Goal: Task Accomplishment & Management: Manage account settings

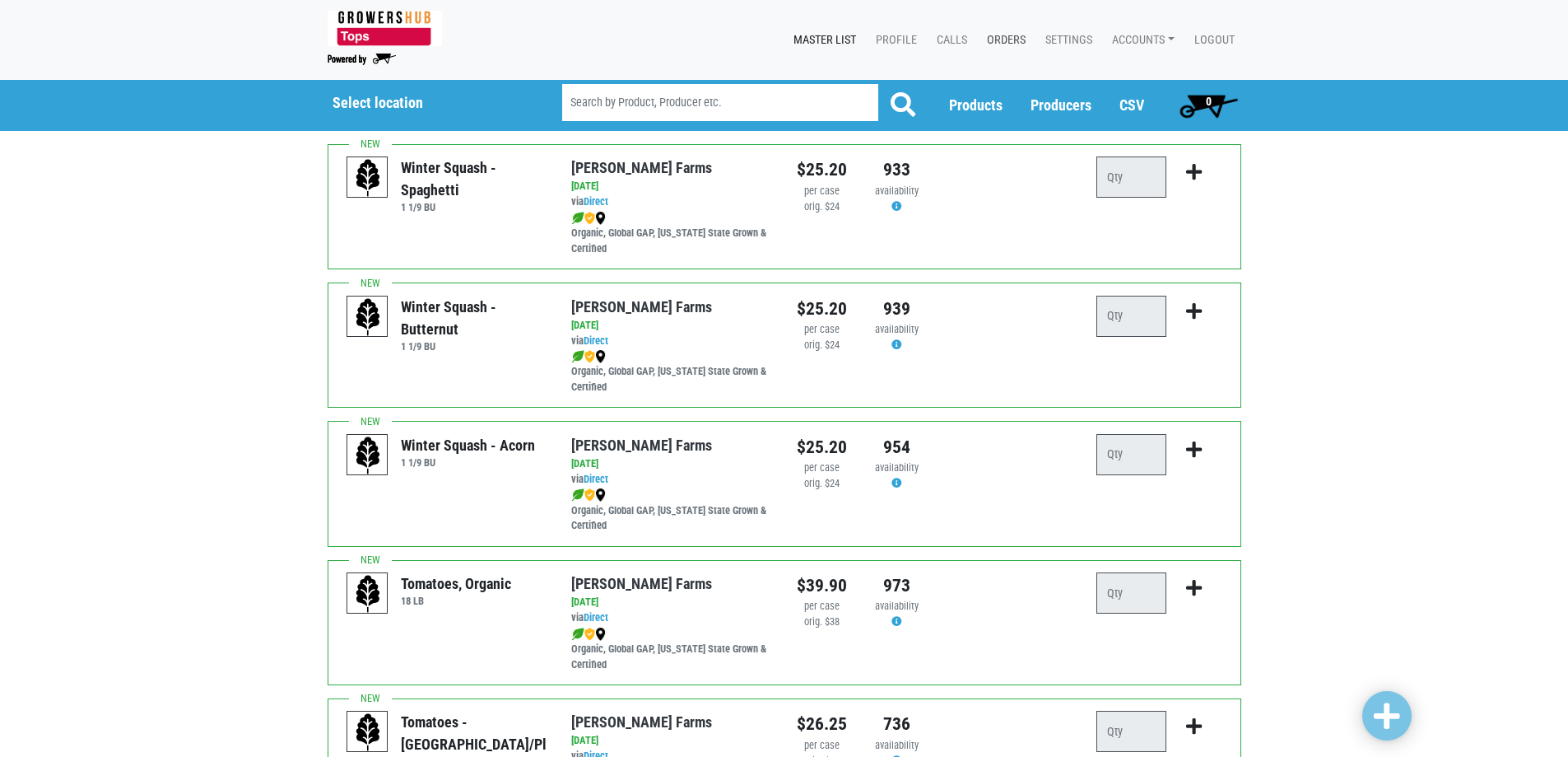
click at [996, 36] on link "Orders" at bounding box center [1002, 40] width 59 height 32
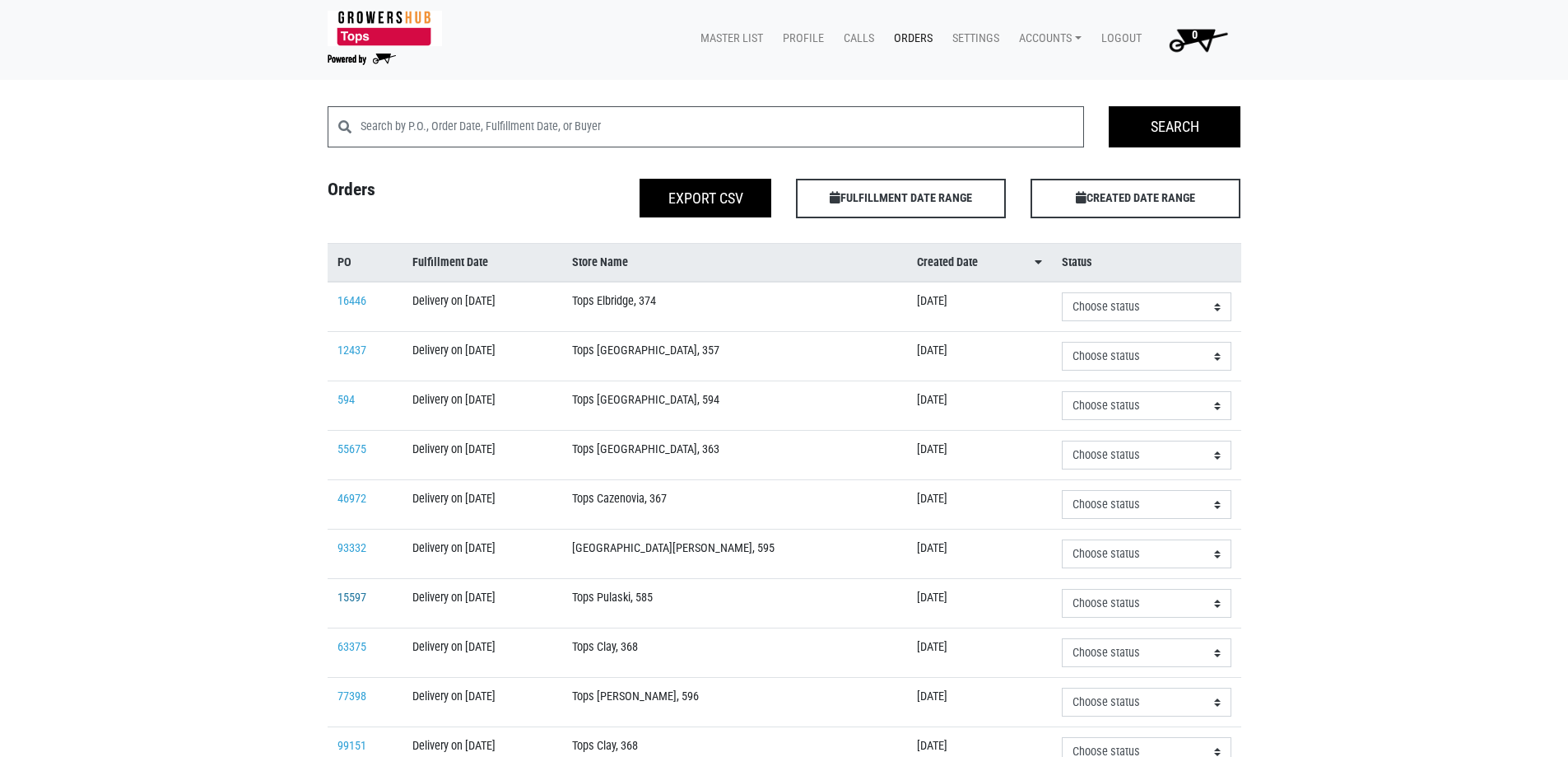
click at [348, 590] on link "15597" at bounding box center [352, 597] width 29 height 14
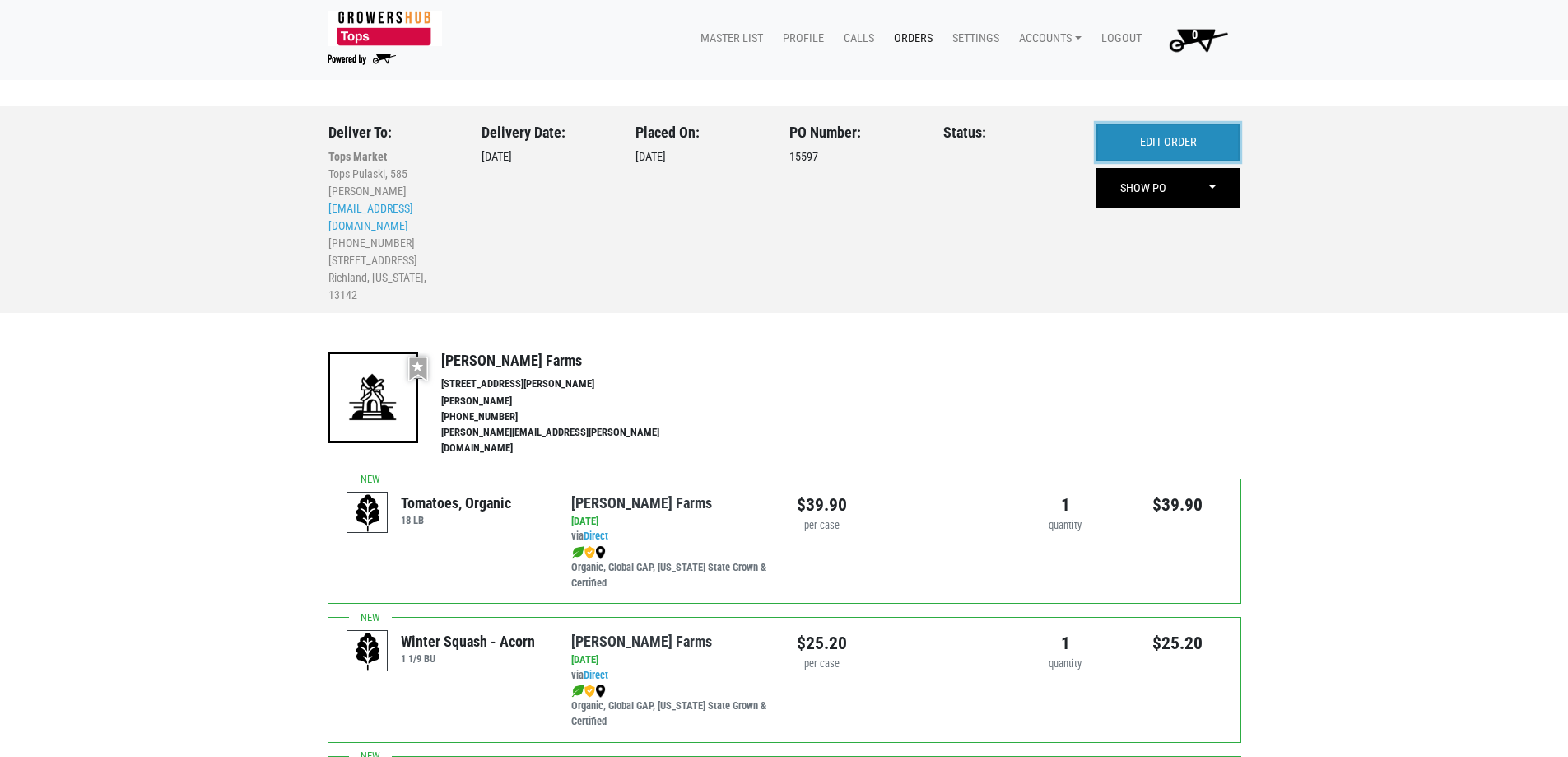
click at [1156, 141] on link "EDIT ORDER" at bounding box center [1167, 142] width 143 height 38
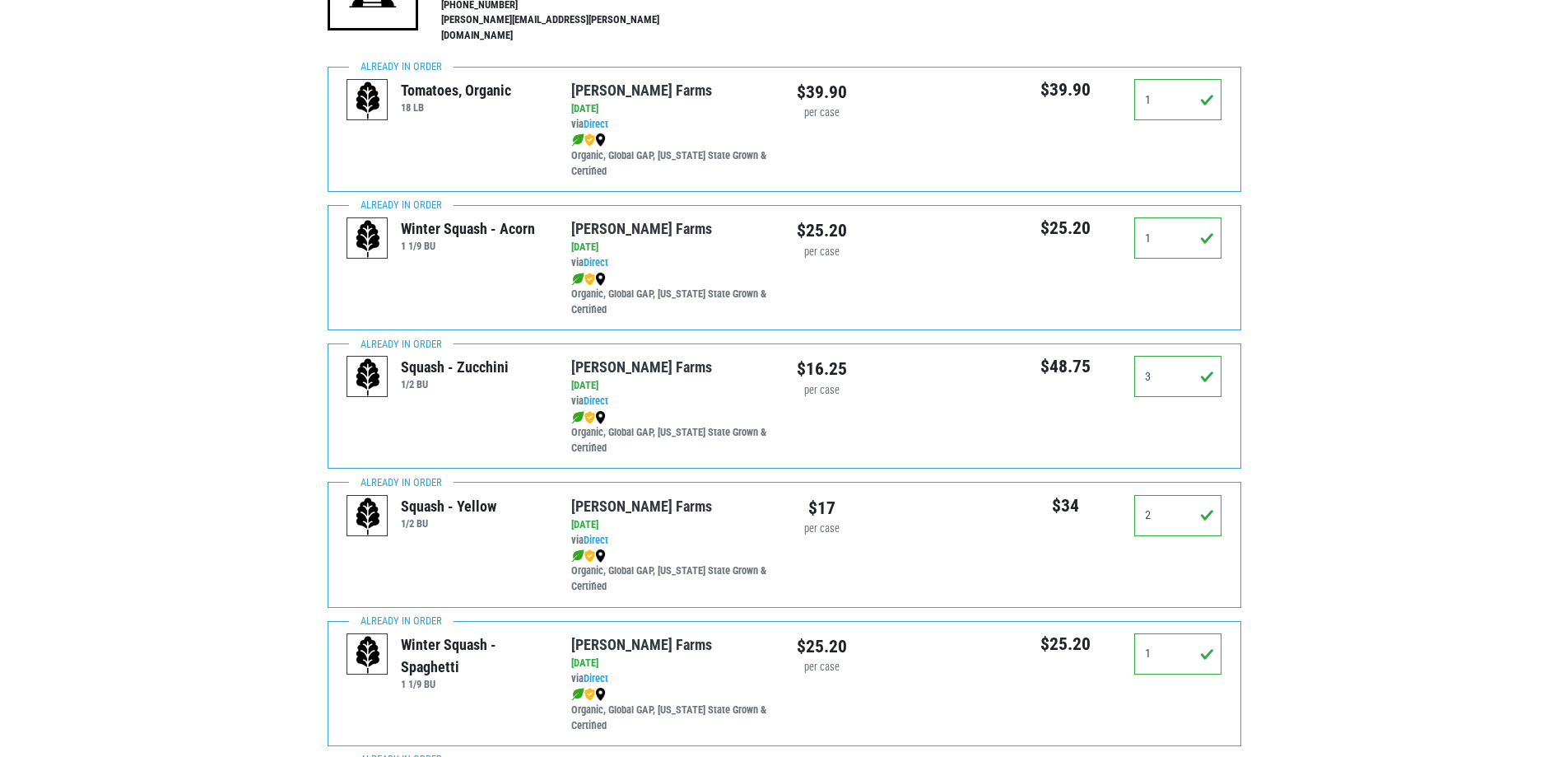
scroll to position [411, 0]
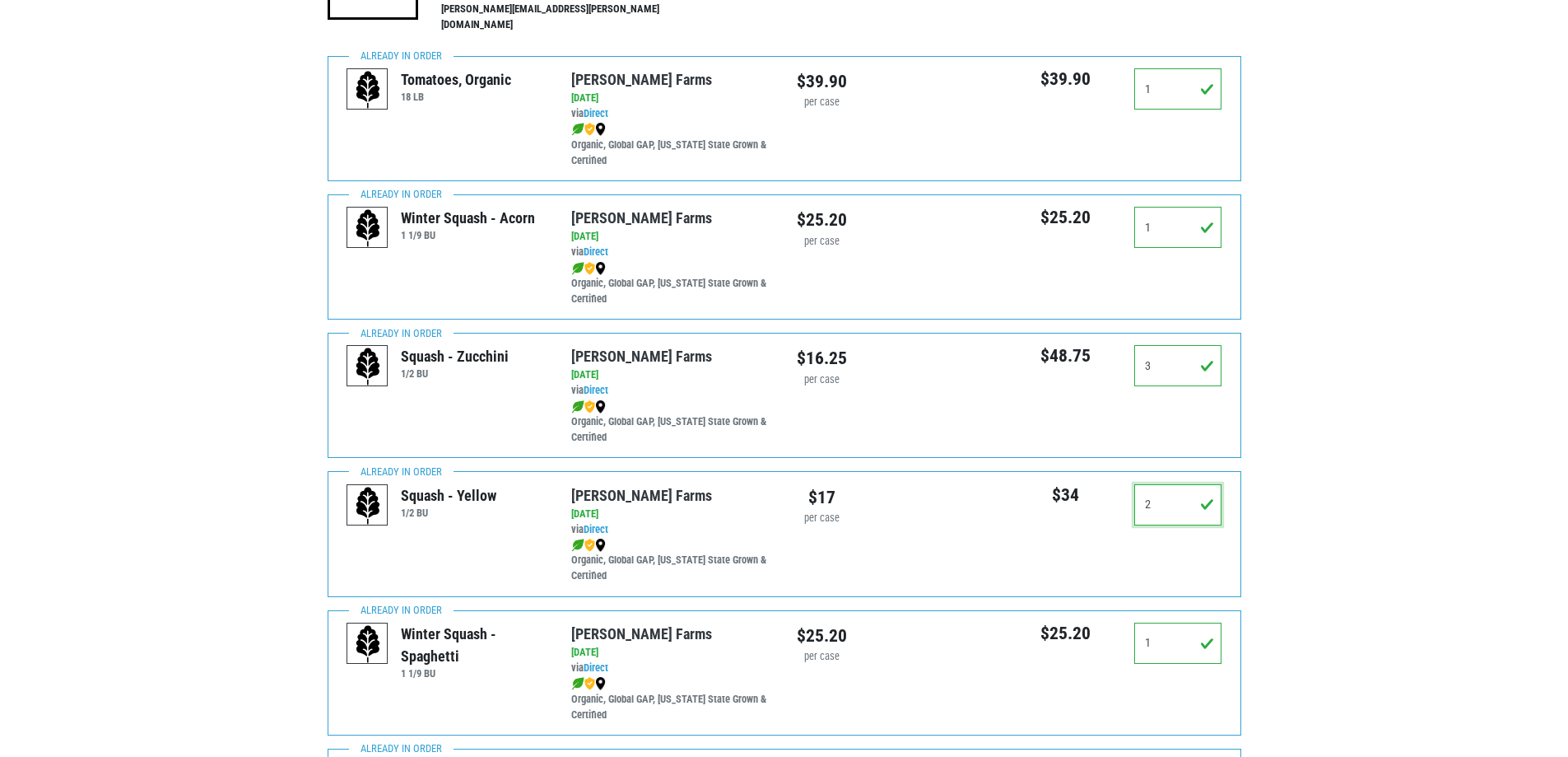
click at [1166, 498] on input "2" at bounding box center [1179, 504] width 88 height 41
click at [1166, 499] on input "2" at bounding box center [1179, 504] width 88 height 41
click at [1166, 500] on input "2" at bounding box center [1179, 504] width 88 height 41
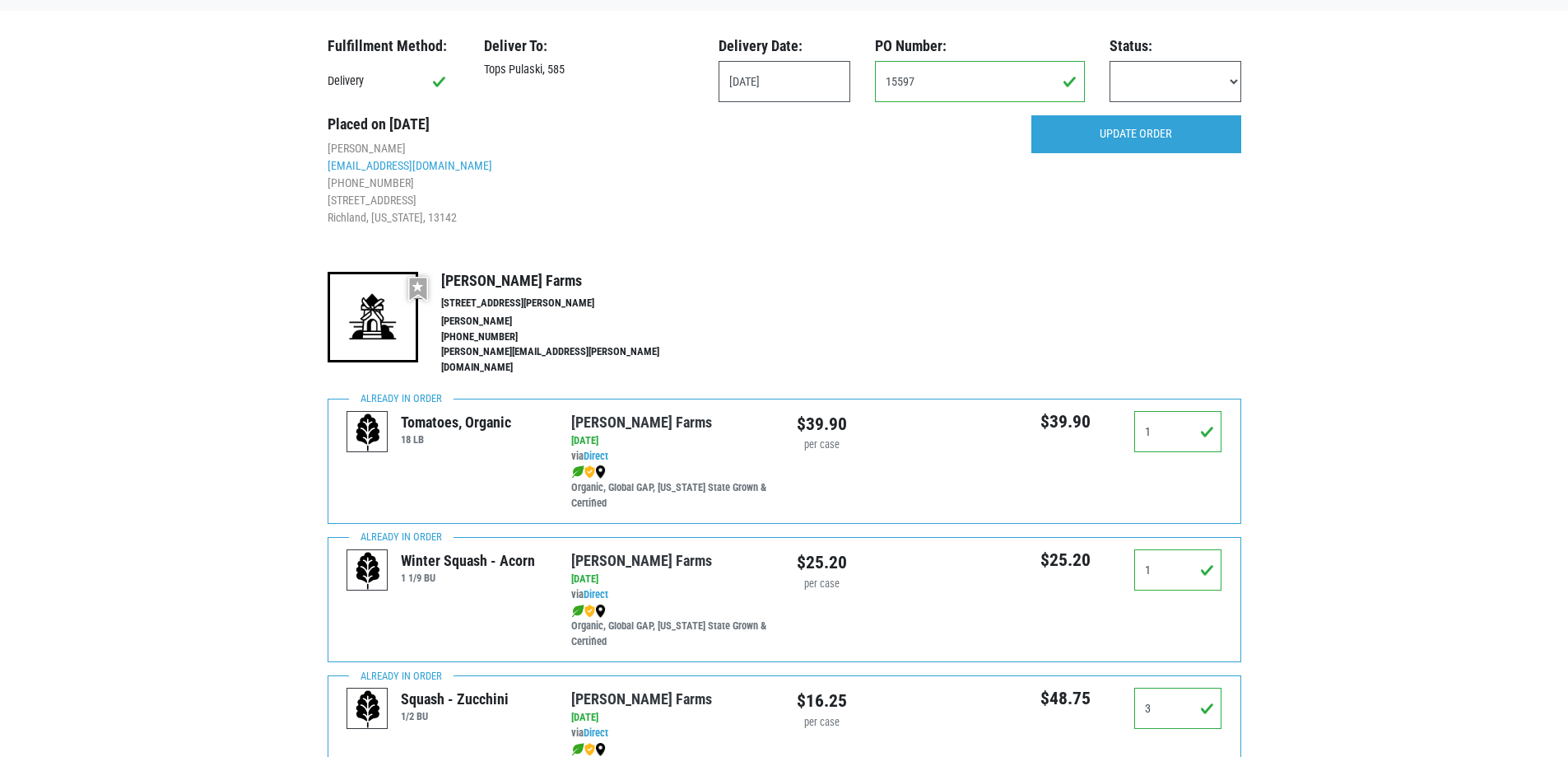
scroll to position [0, 0]
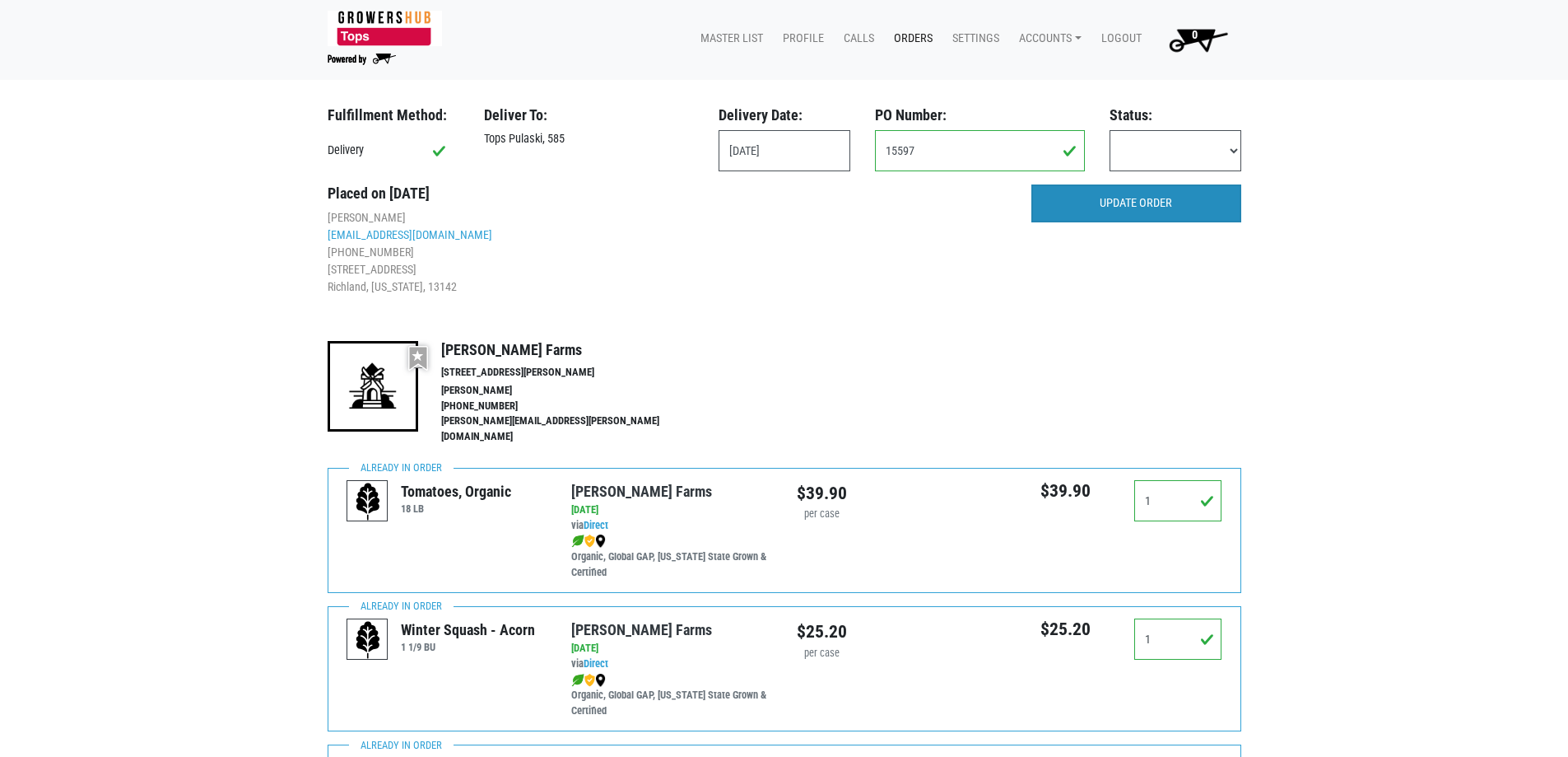
type input "1"
click at [1149, 210] on input "UPDATE ORDER" at bounding box center [1136, 203] width 210 height 38
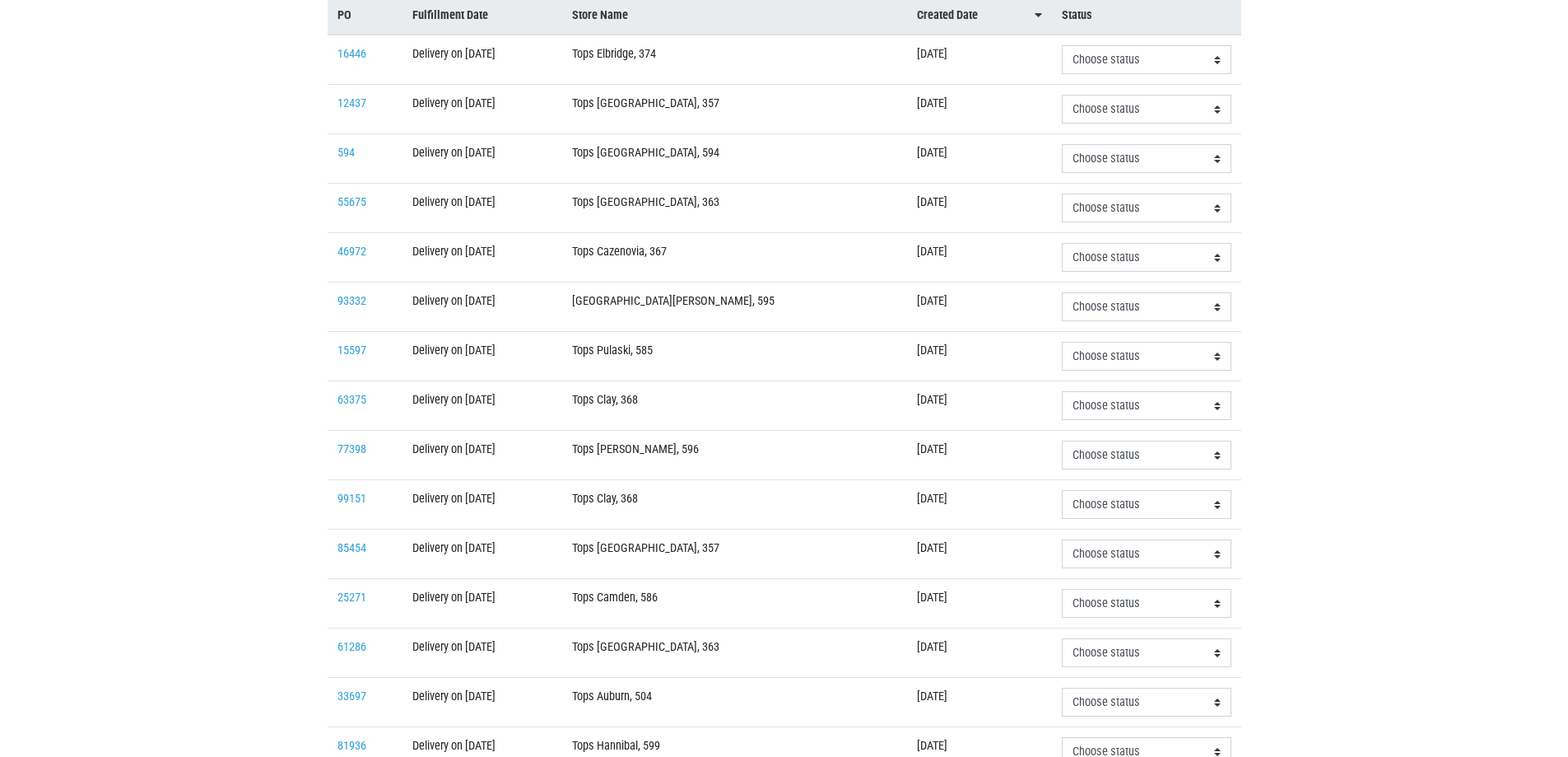
scroll to position [329, 0]
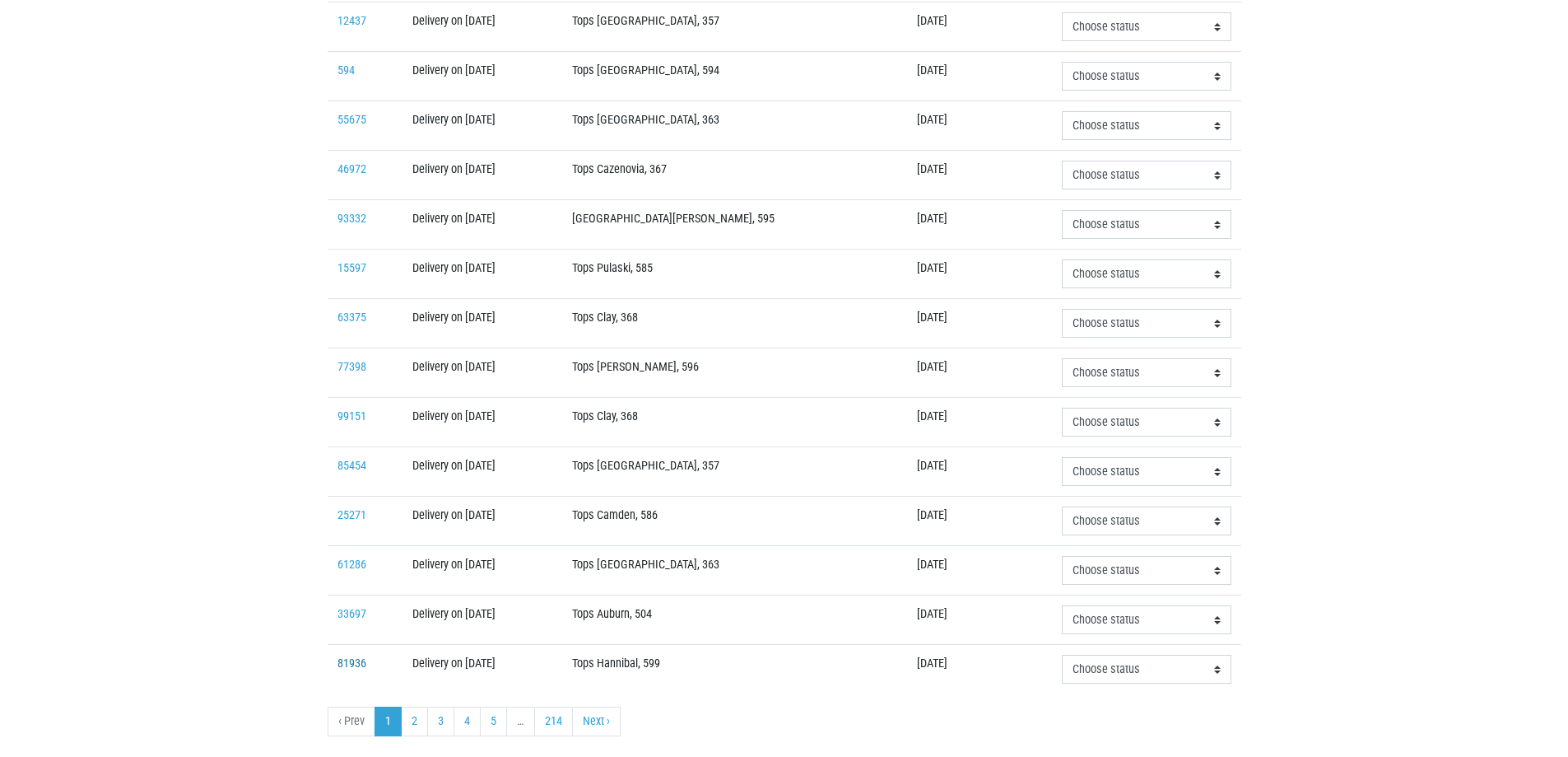
click at [358, 662] on link "81936" at bounding box center [352, 663] width 29 height 14
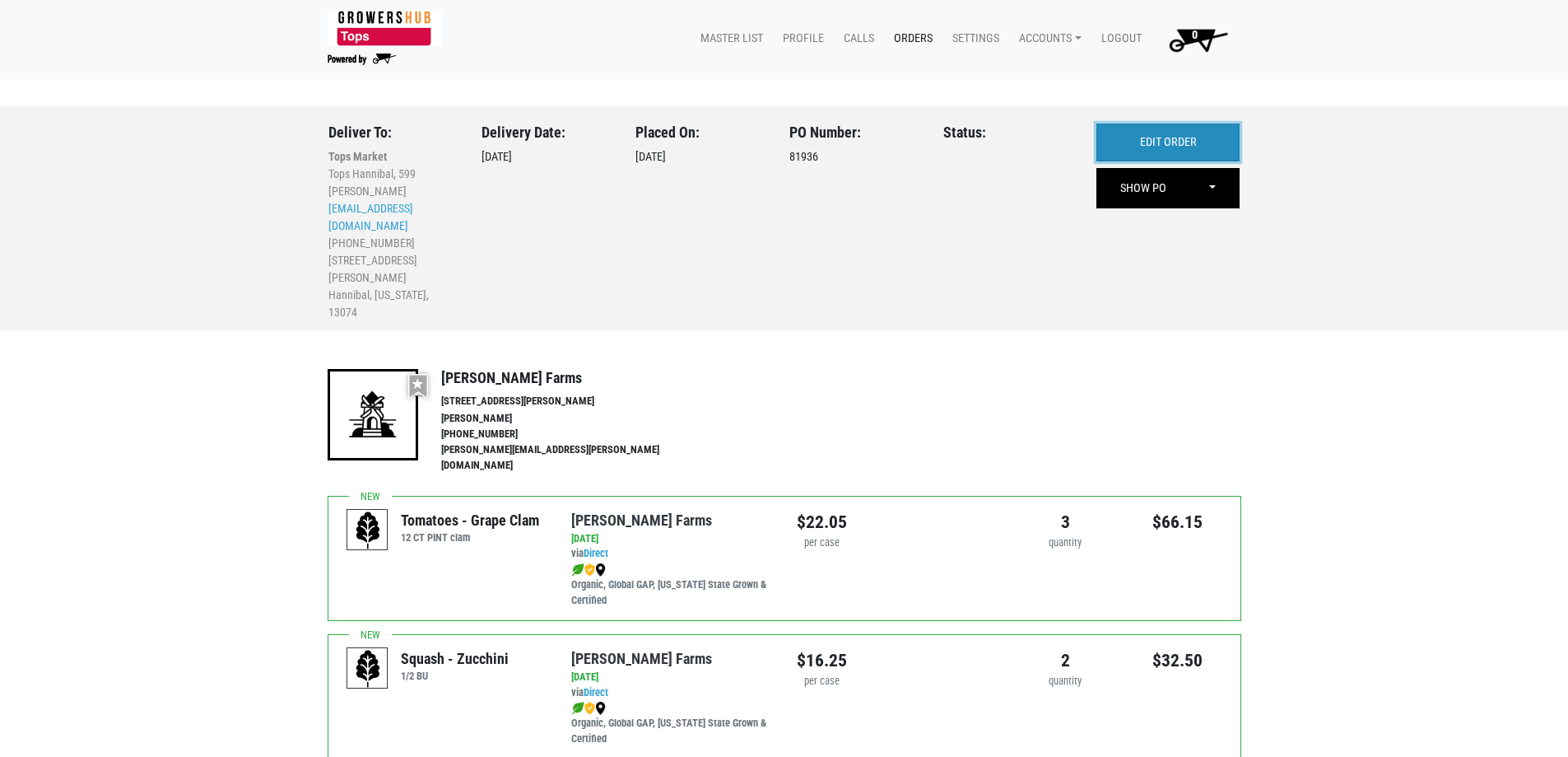
click at [1212, 147] on link "EDIT ORDER" at bounding box center [1167, 142] width 143 height 38
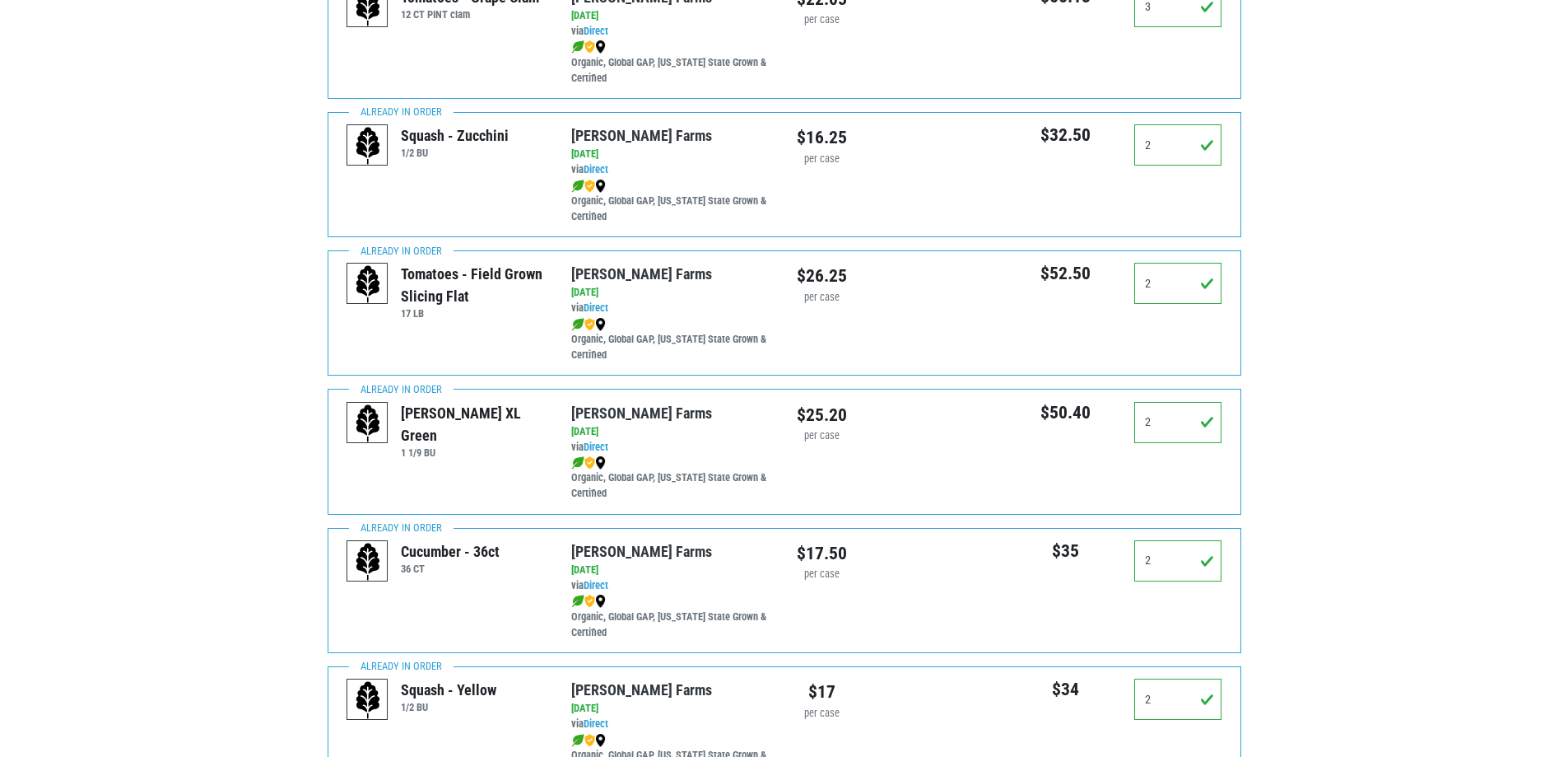
scroll to position [576, 0]
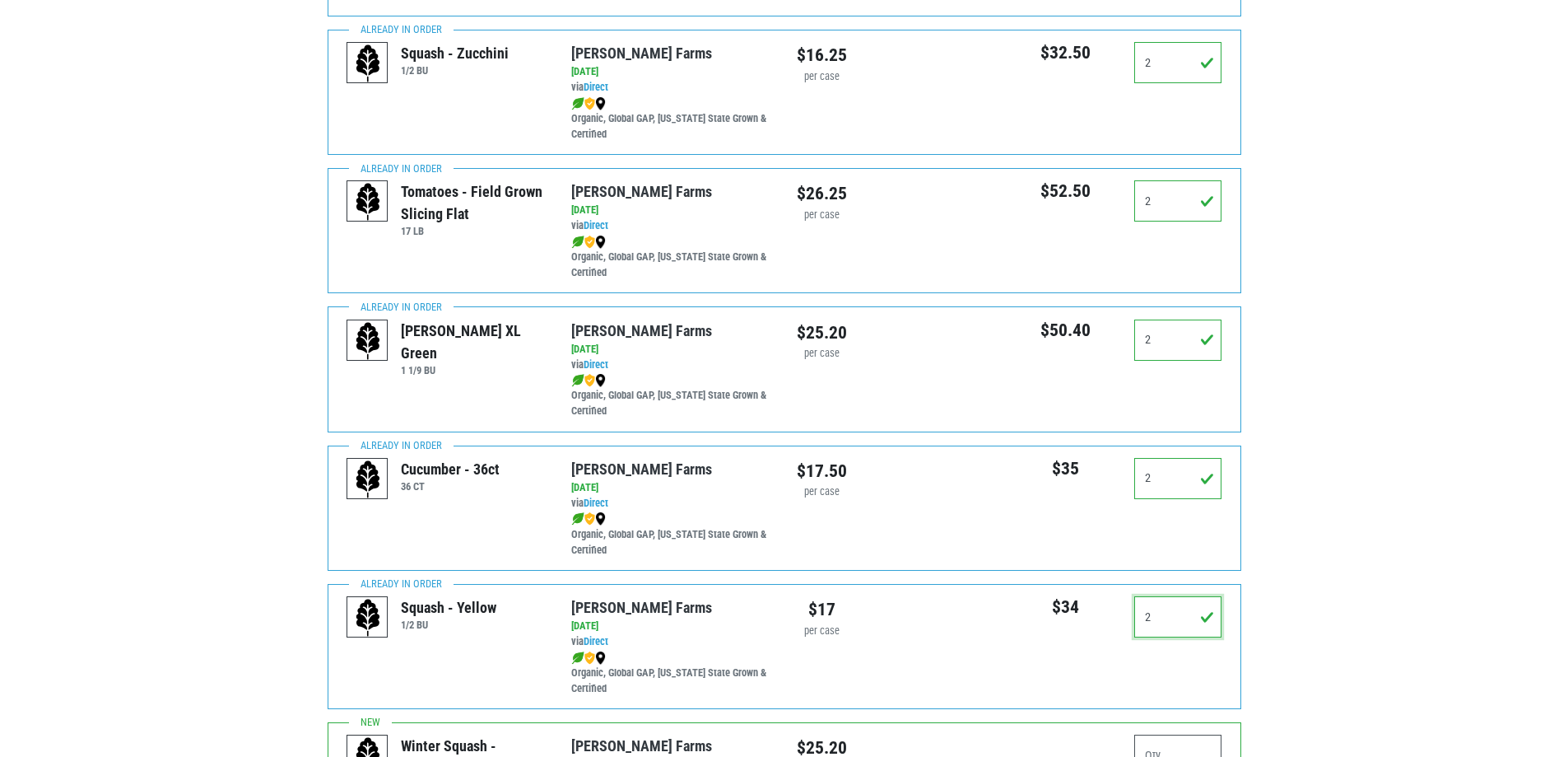
click at [1170, 603] on input "2" at bounding box center [1179, 617] width 88 height 41
click at [1170, 603] on input "2" at bounding box center [1179, 617] width 88 height 41
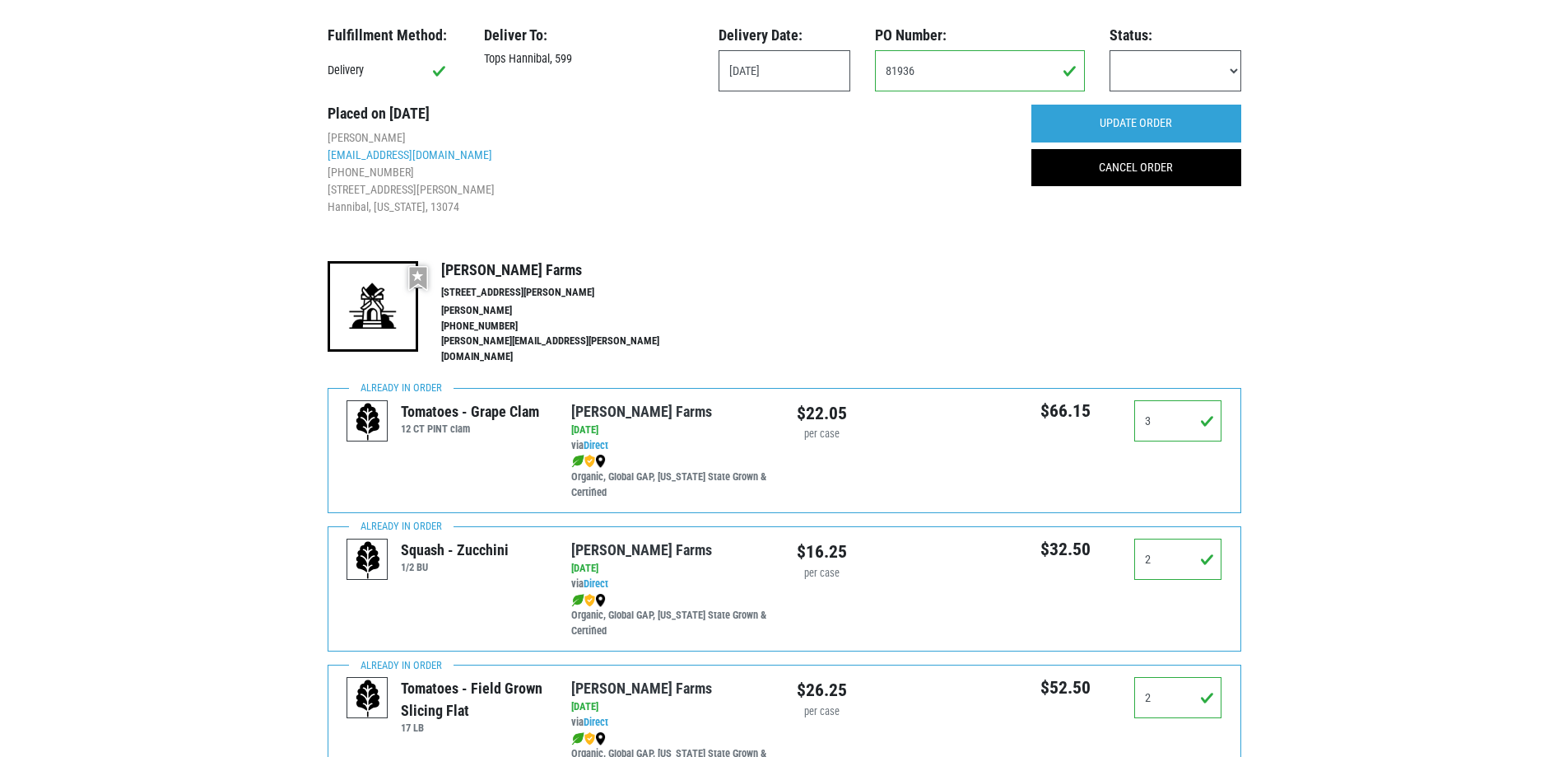
scroll to position [0, 0]
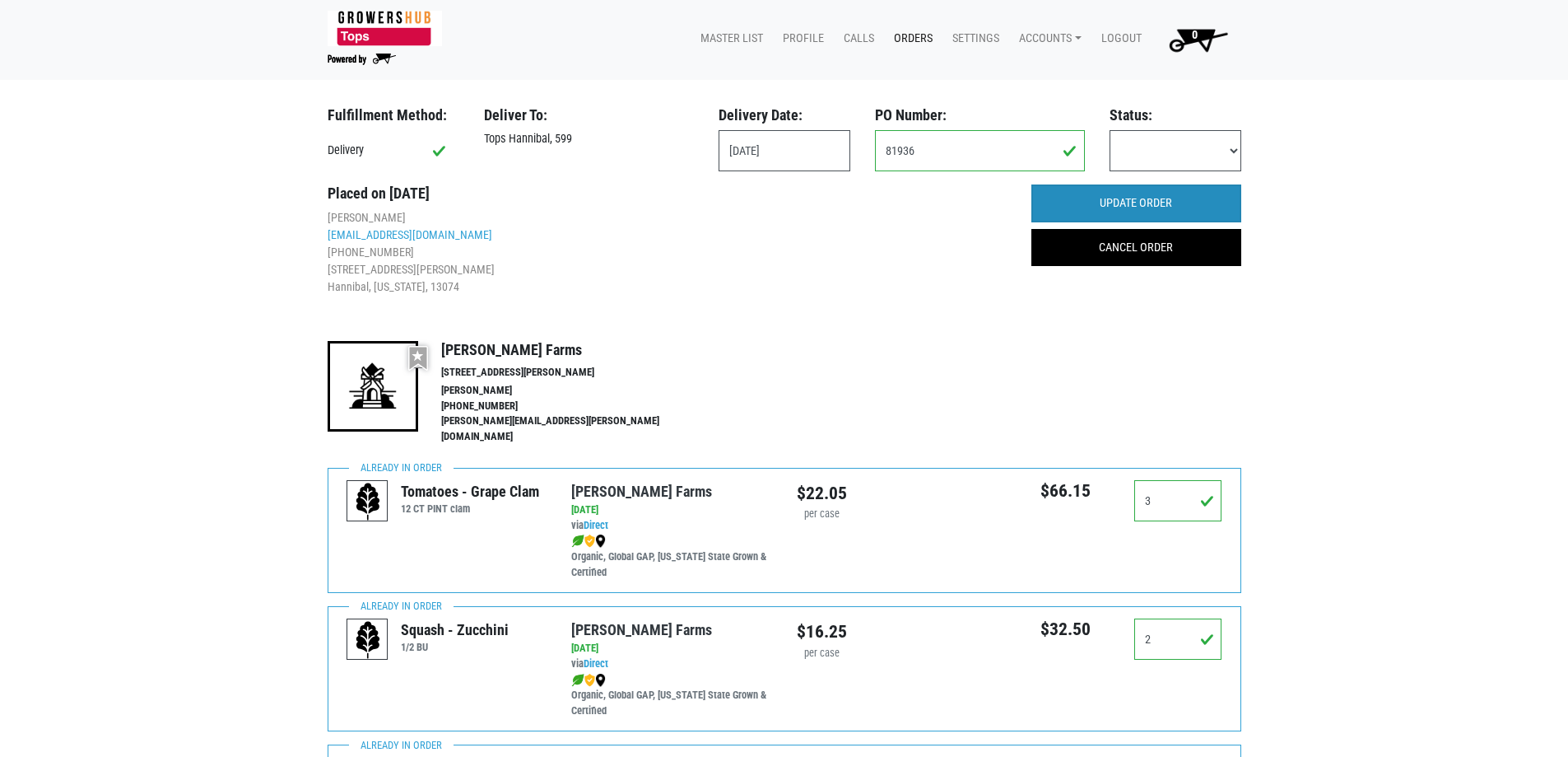
type input "1"
click at [1172, 201] on input "UPDATE ORDER" at bounding box center [1136, 203] width 210 height 38
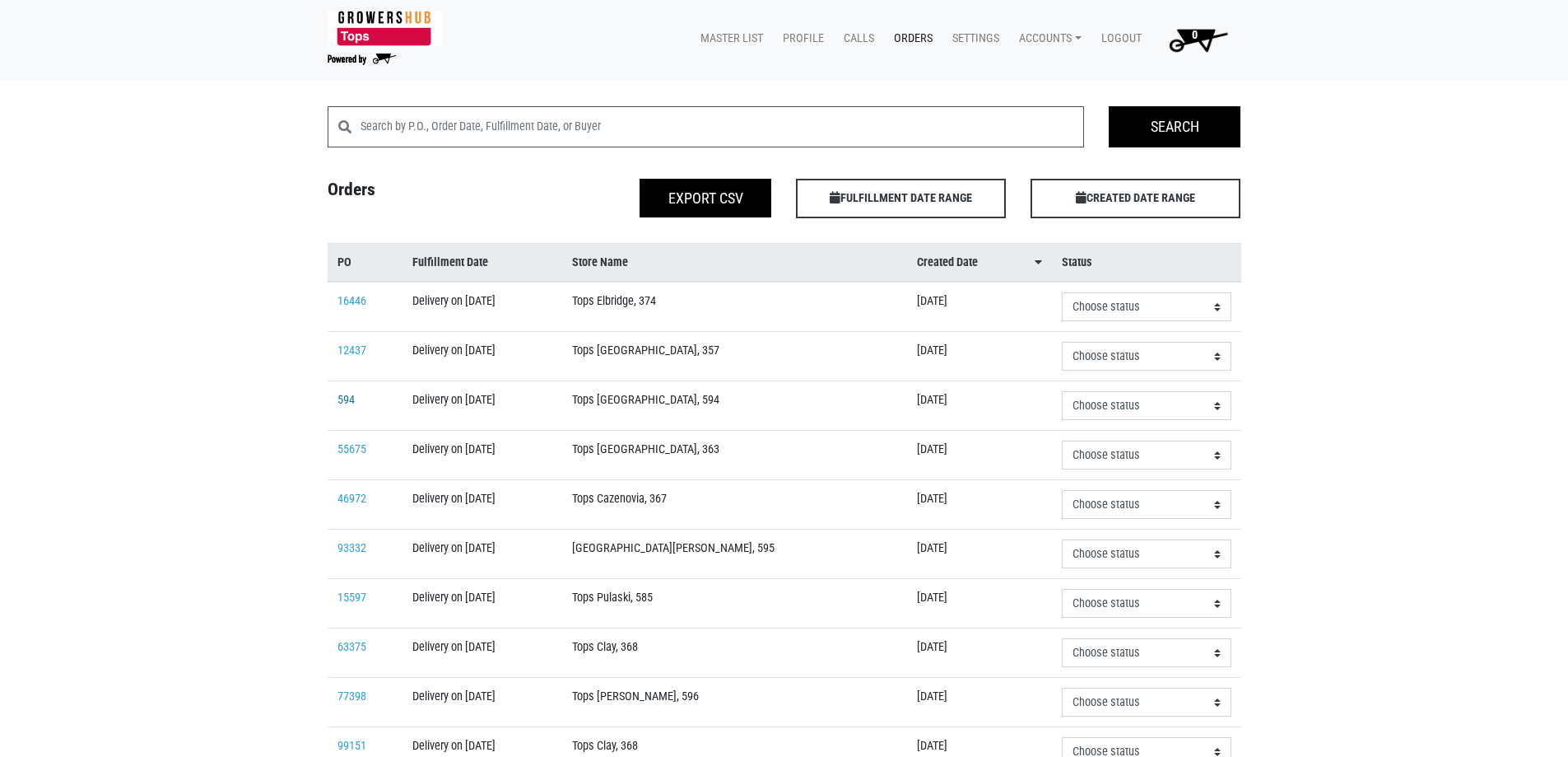
click at [348, 396] on link "594" at bounding box center [346, 400] width 18 height 14
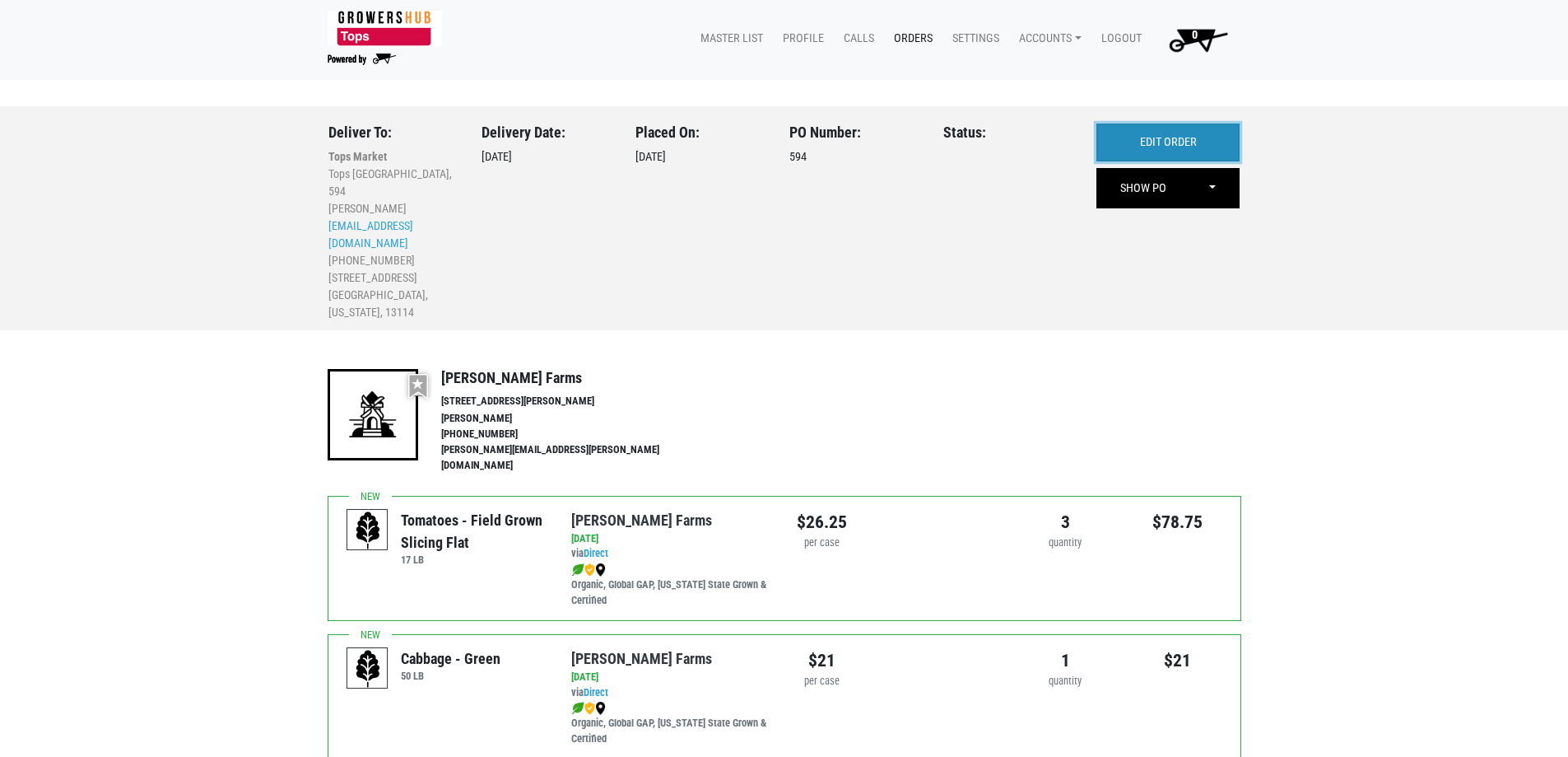
click at [1208, 132] on link "EDIT ORDER" at bounding box center [1167, 142] width 143 height 38
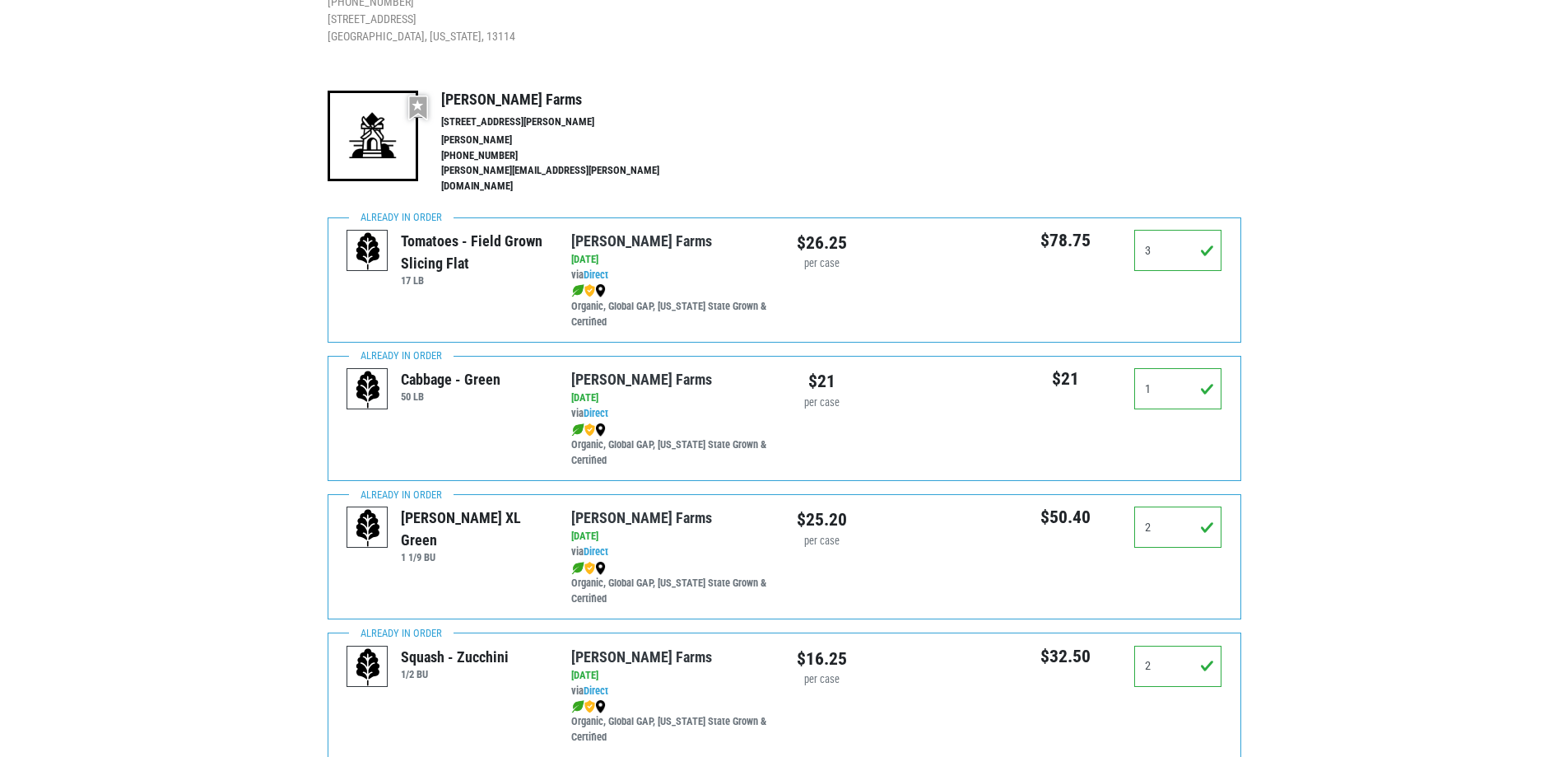
scroll to position [576, 0]
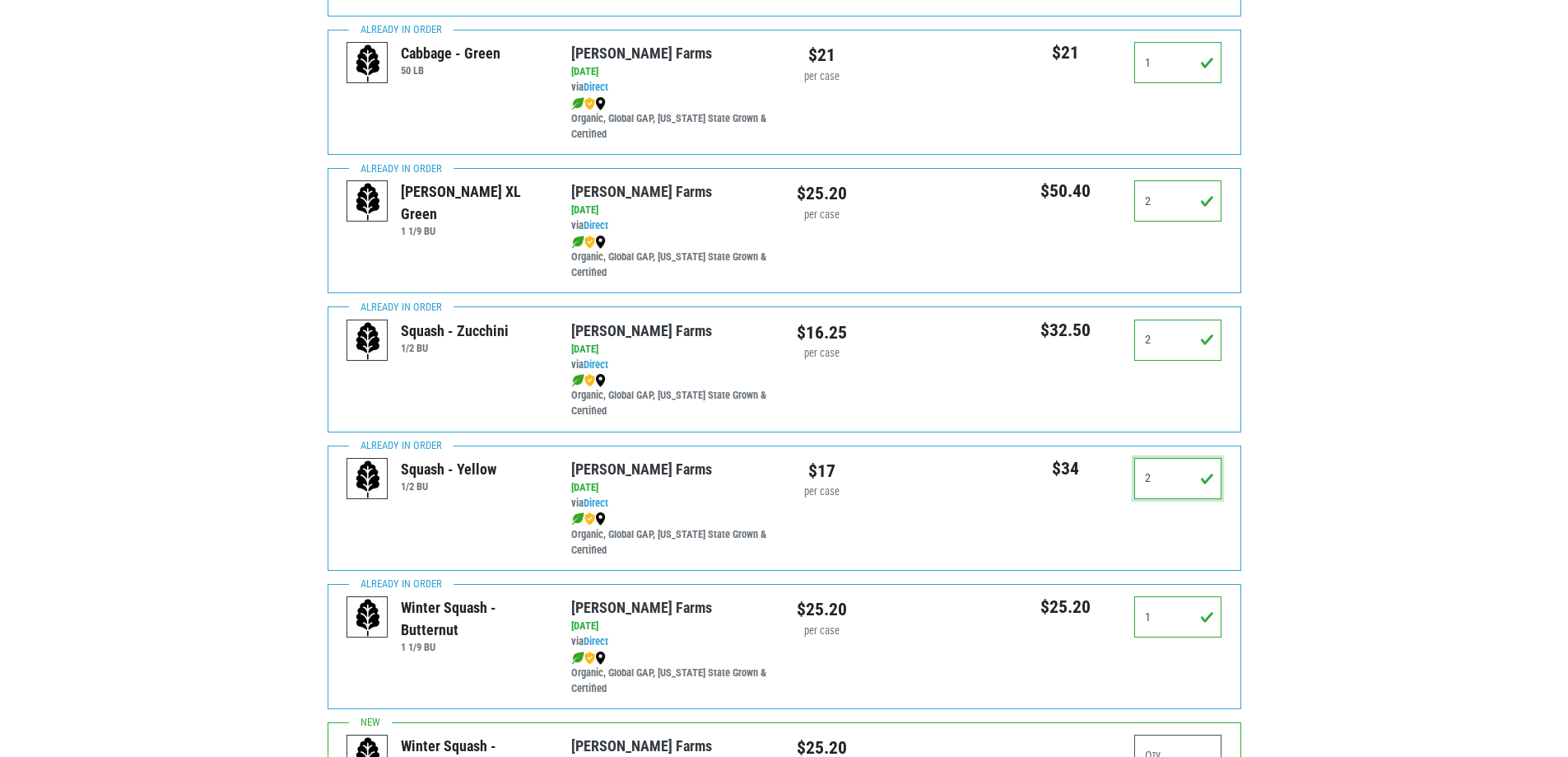
click at [1198, 458] on input "2" at bounding box center [1179, 478] width 88 height 41
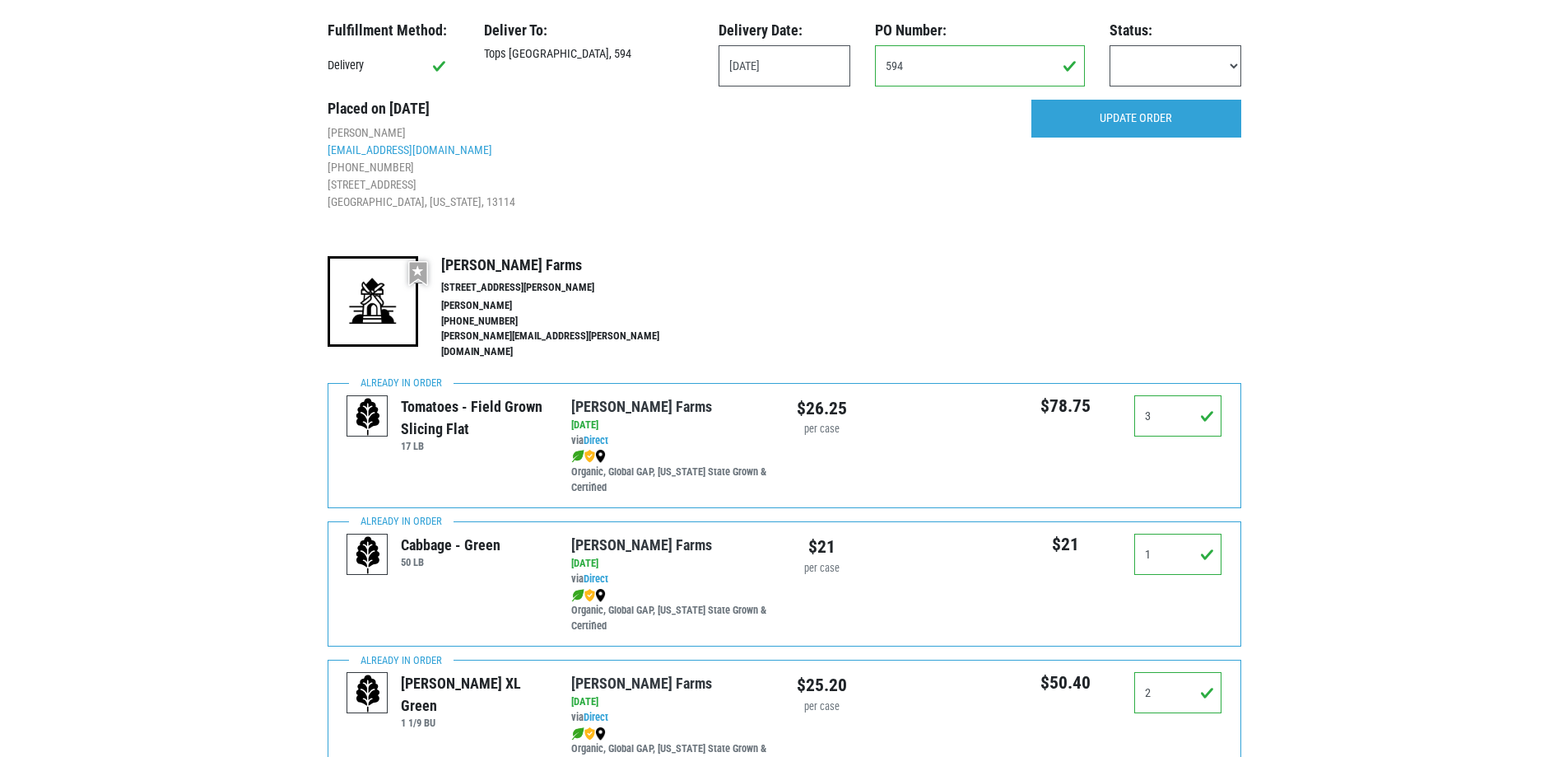
scroll to position [0, 0]
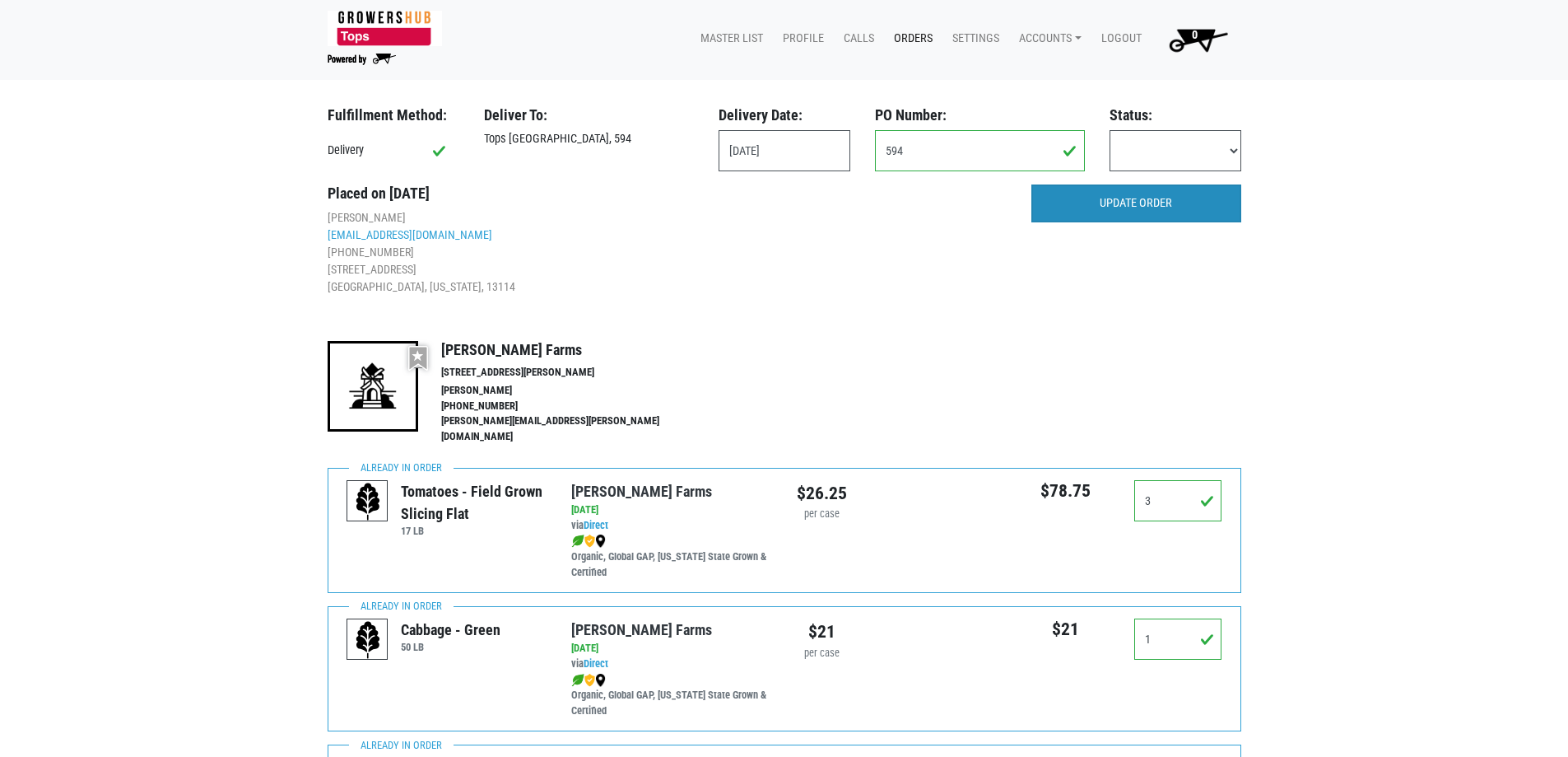
type input "1"
click at [1172, 213] on input "UPDATE ORDER" at bounding box center [1136, 203] width 210 height 38
